Goal: Transaction & Acquisition: Subscribe to service/newsletter

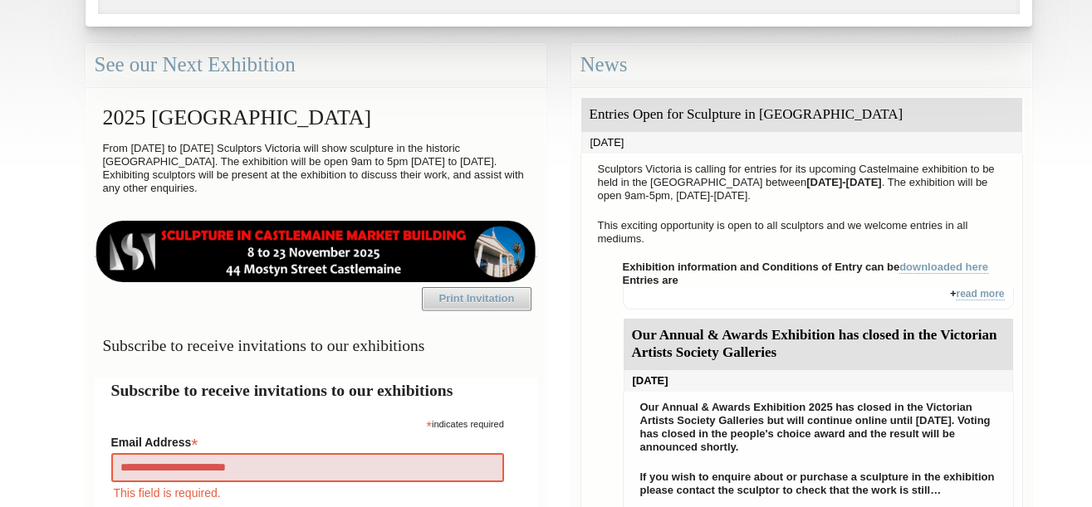
type input "**********"
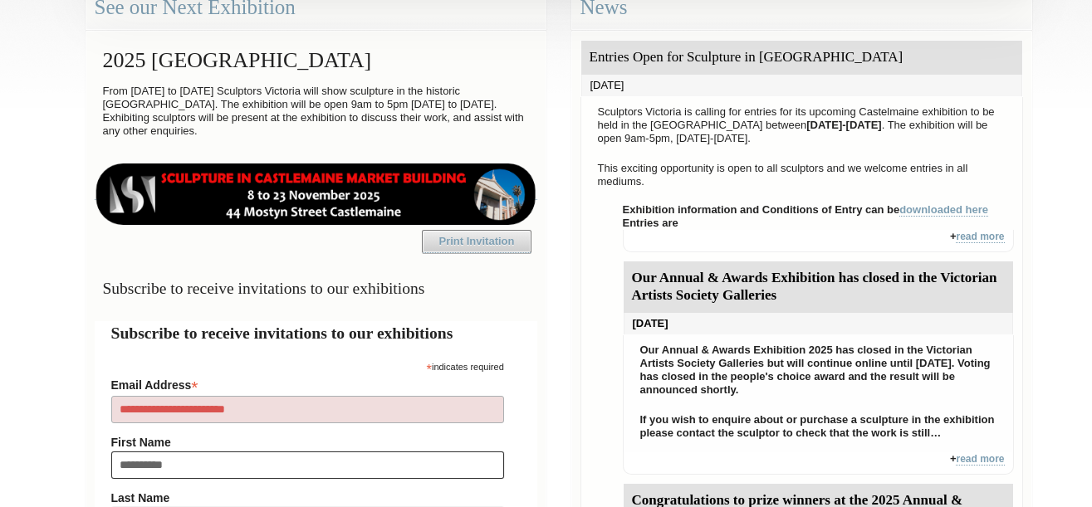
type input "**********"
type input "*"
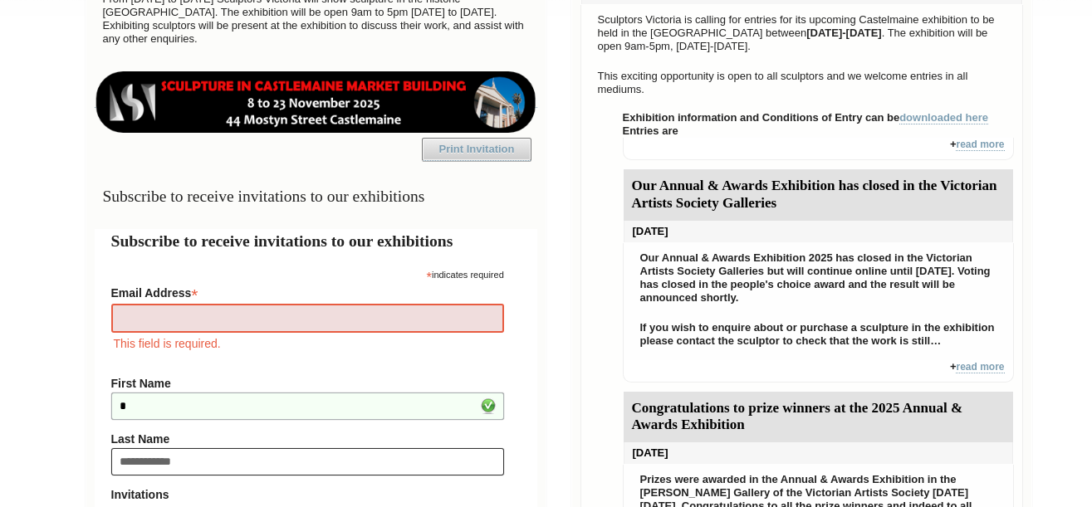
type input "**********"
